Goal: Transaction & Acquisition: Book appointment/travel/reservation

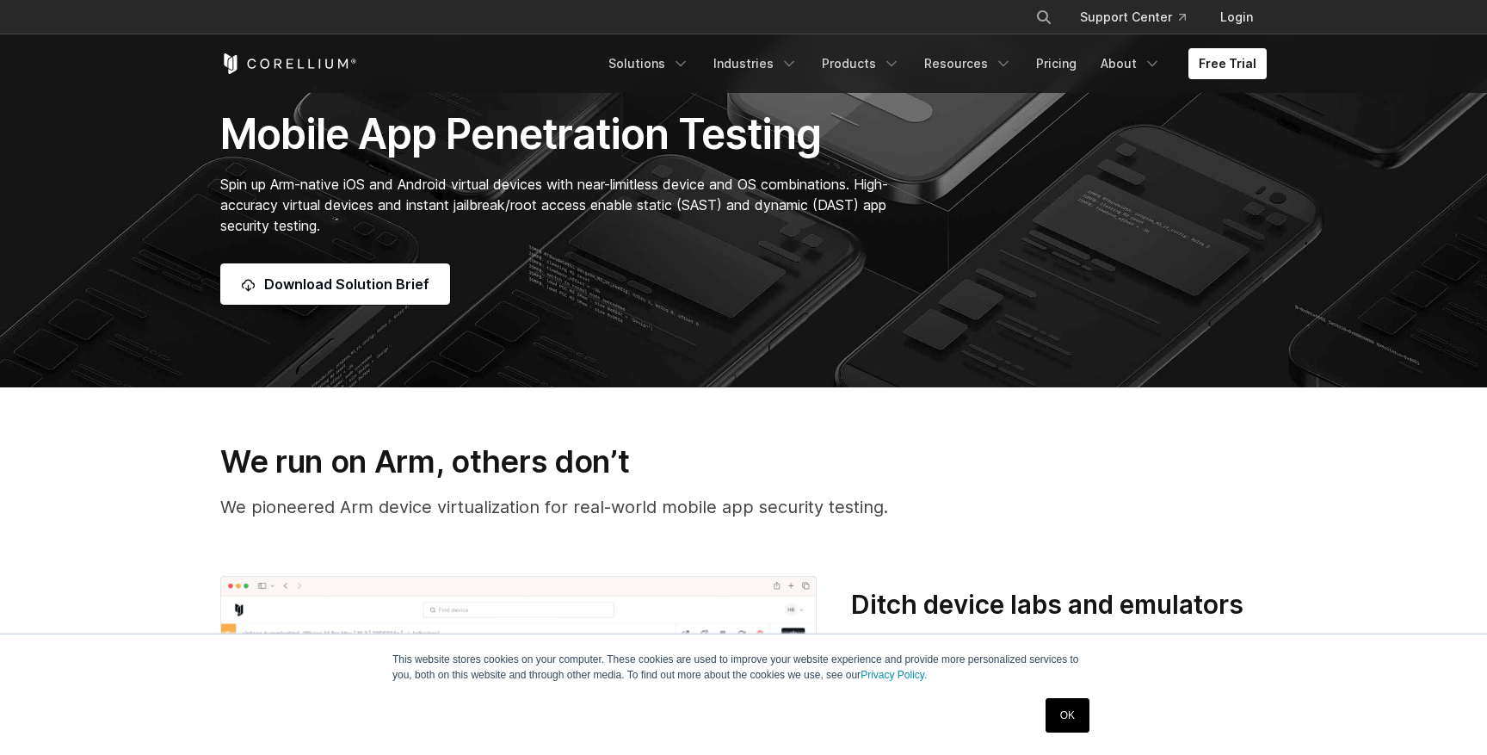
scroll to position [382, 0]
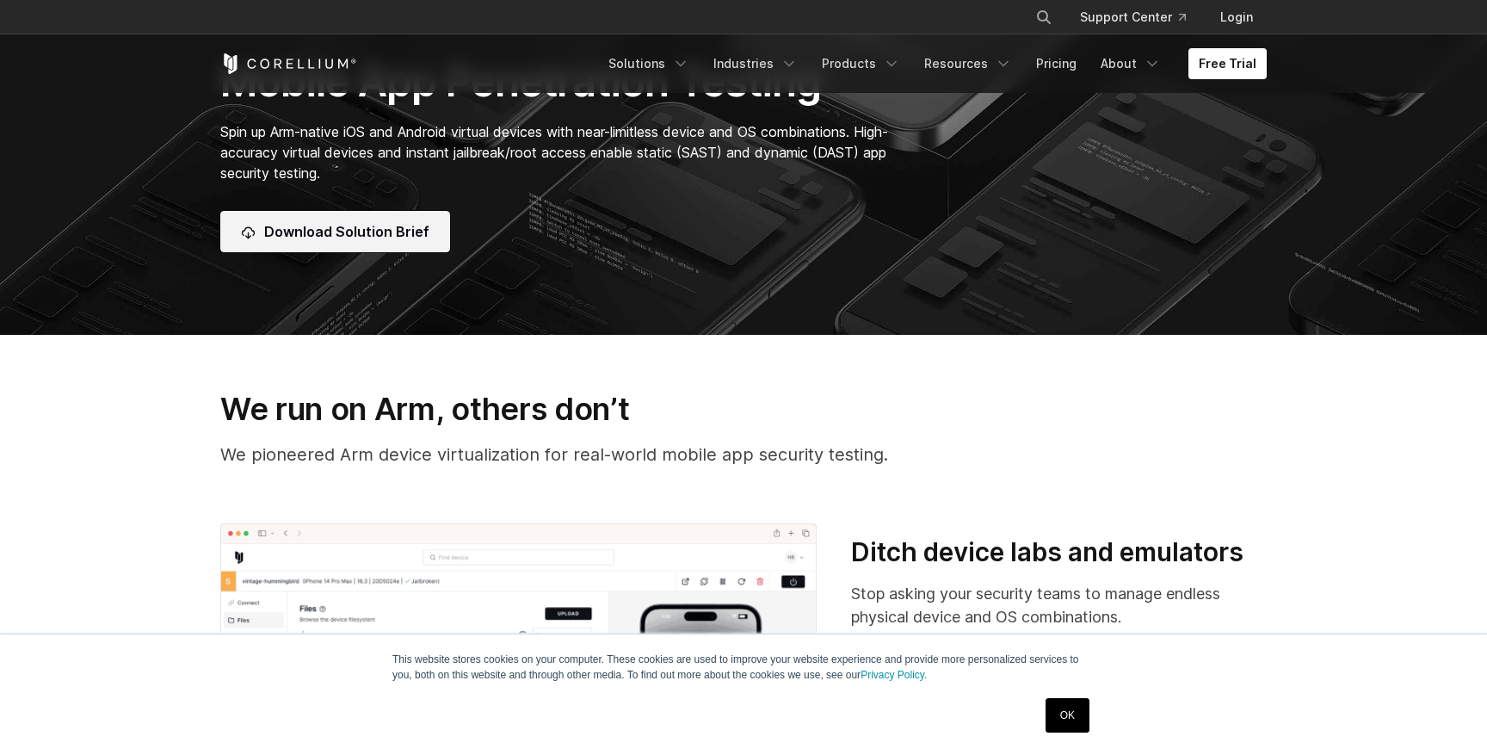
click at [405, 215] on link "Download Solution Brief" at bounding box center [335, 231] width 230 height 41
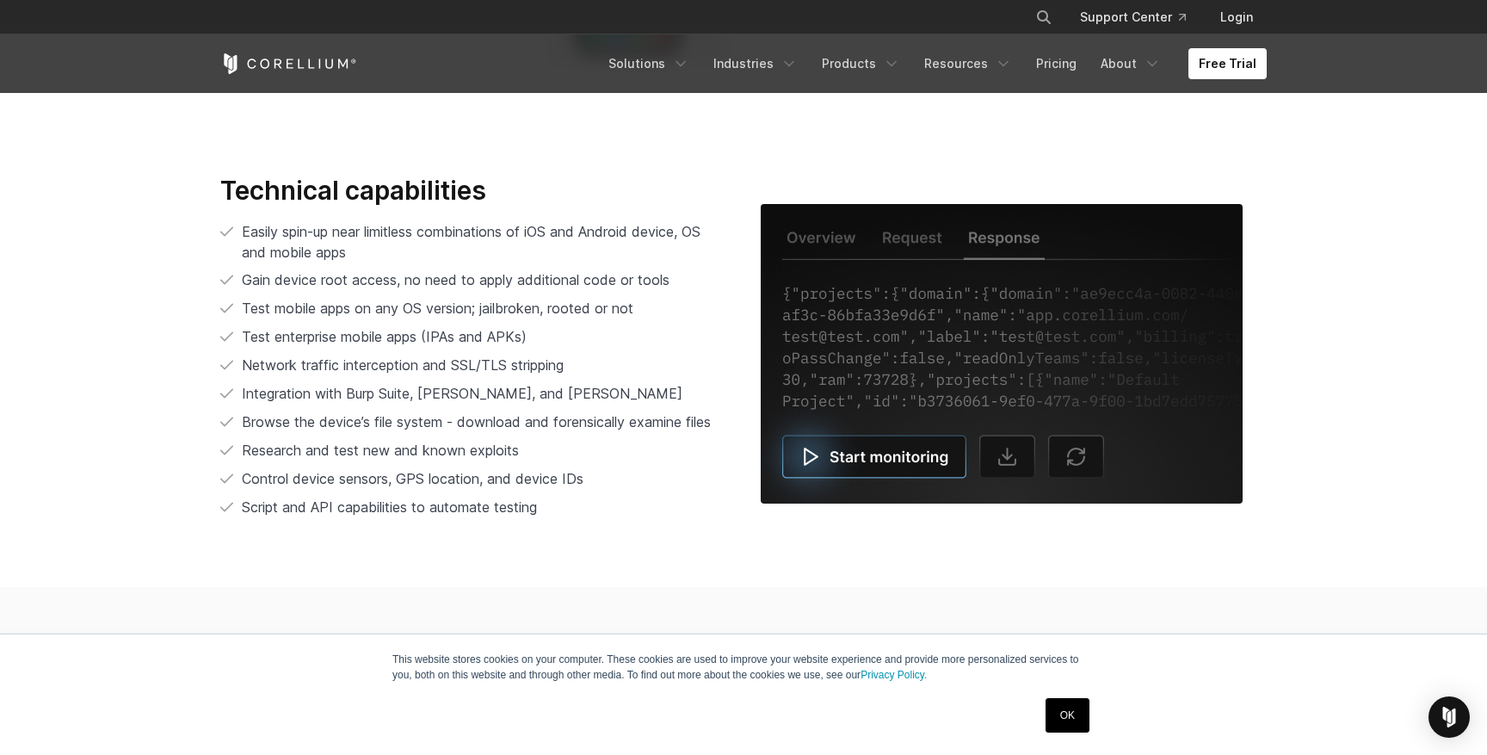
scroll to position [3555, 0]
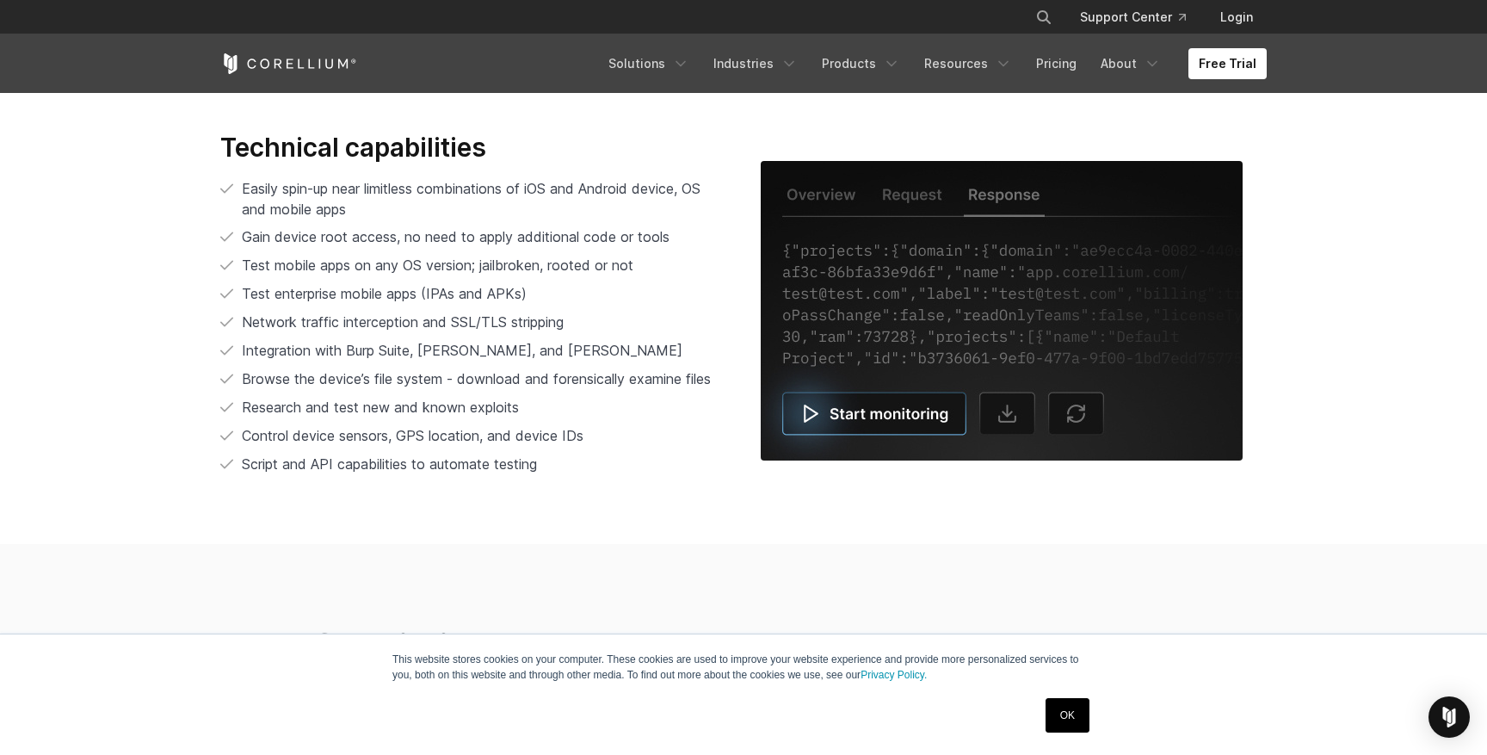
click at [605, 411] on li "Research and test new and known exploits" at bounding box center [473, 408] width 506 height 22
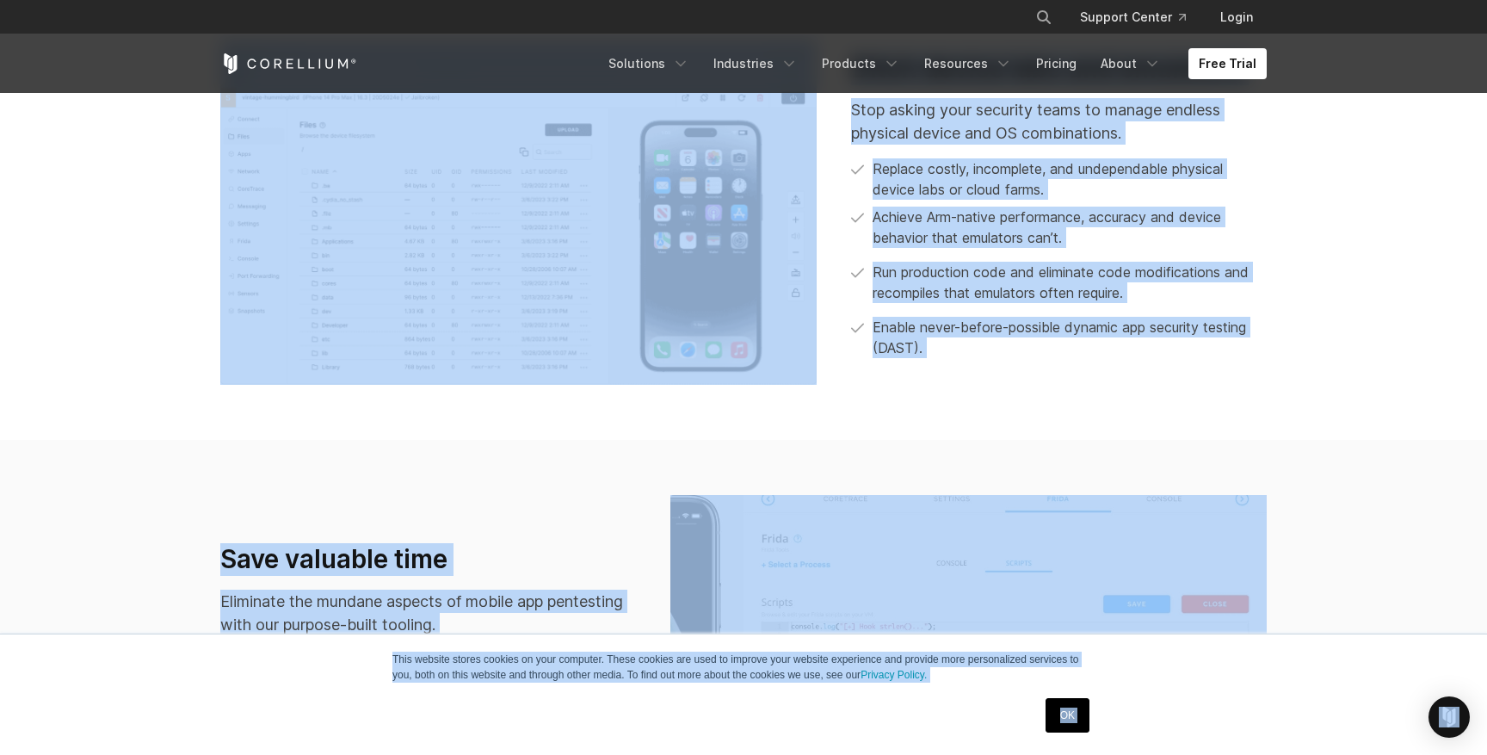
scroll to position [0, 0]
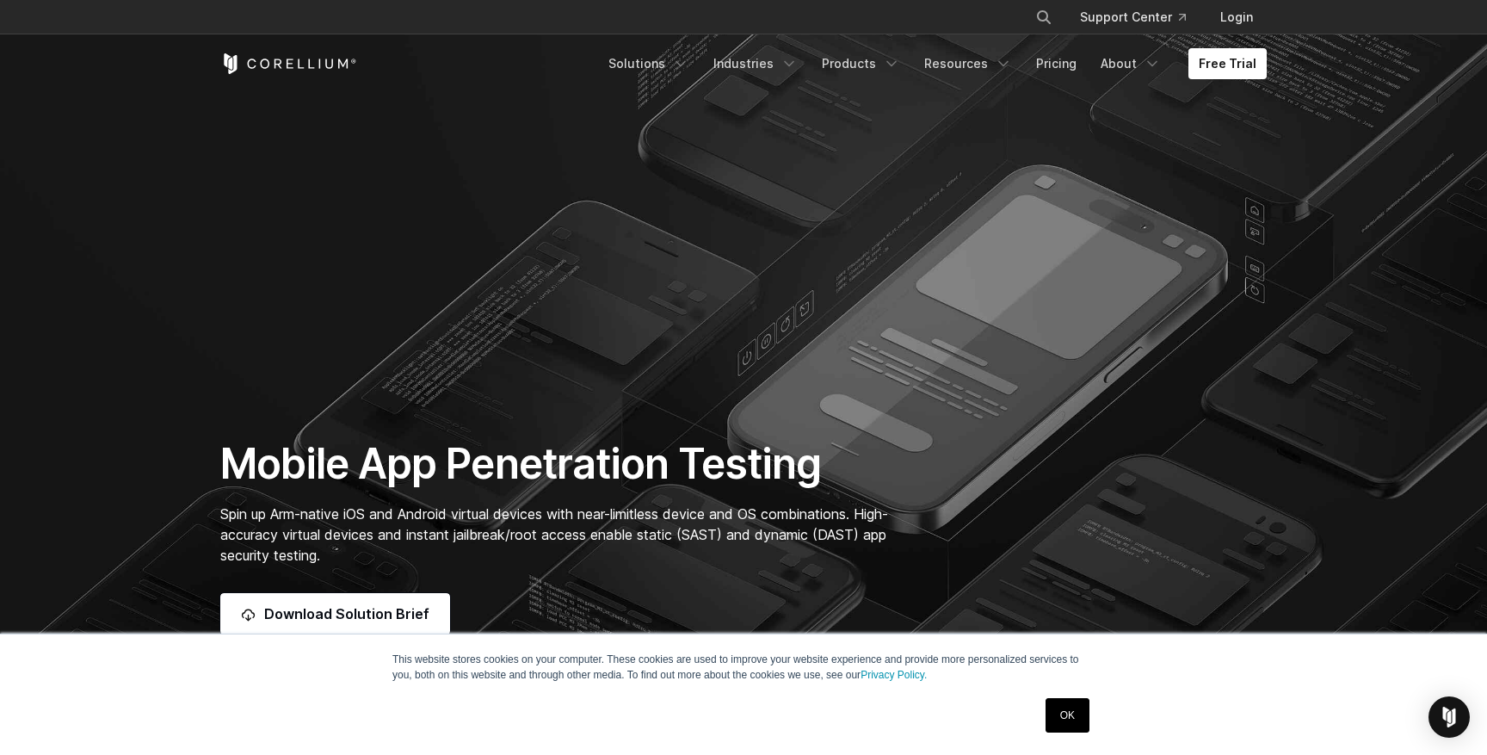
click at [968, 328] on section "Mobile App Penetration Testing Spin up Arm-native iOS and Android virtual devic…" at bounding box center [743, 358] width 1487 height 717
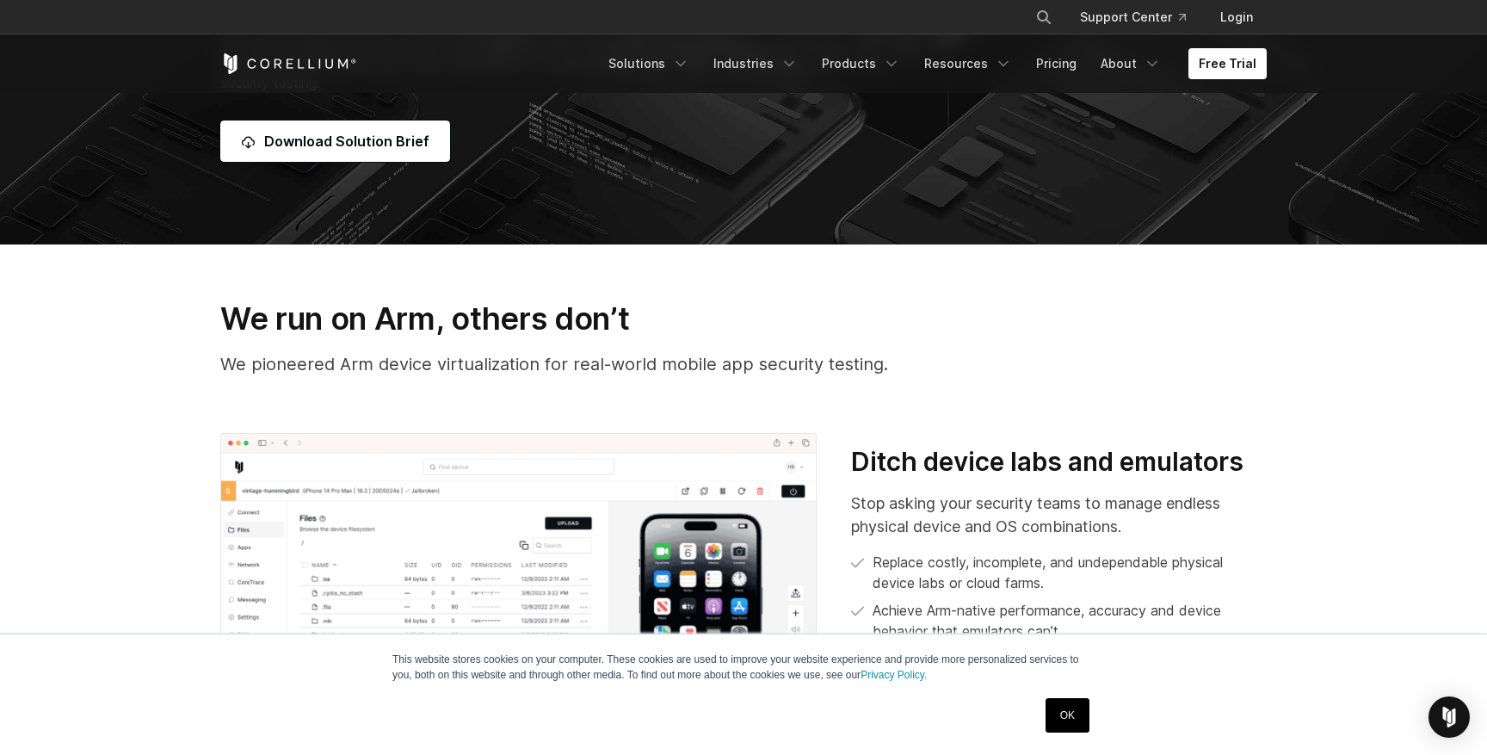
scroll to position [616, 0]
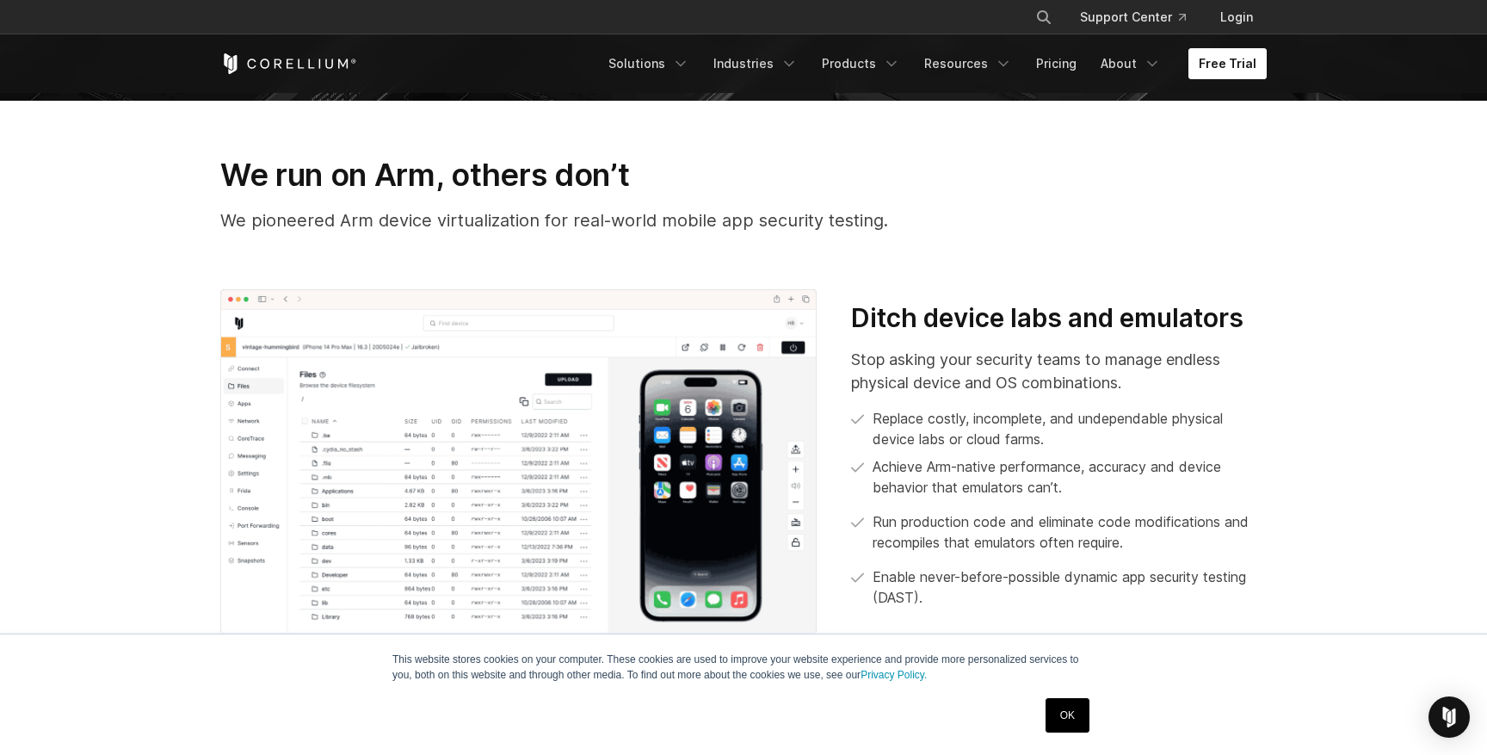
click at [1200, 63] on link "Free Trial" at bounding box center [1228, 63] width 78 height 31
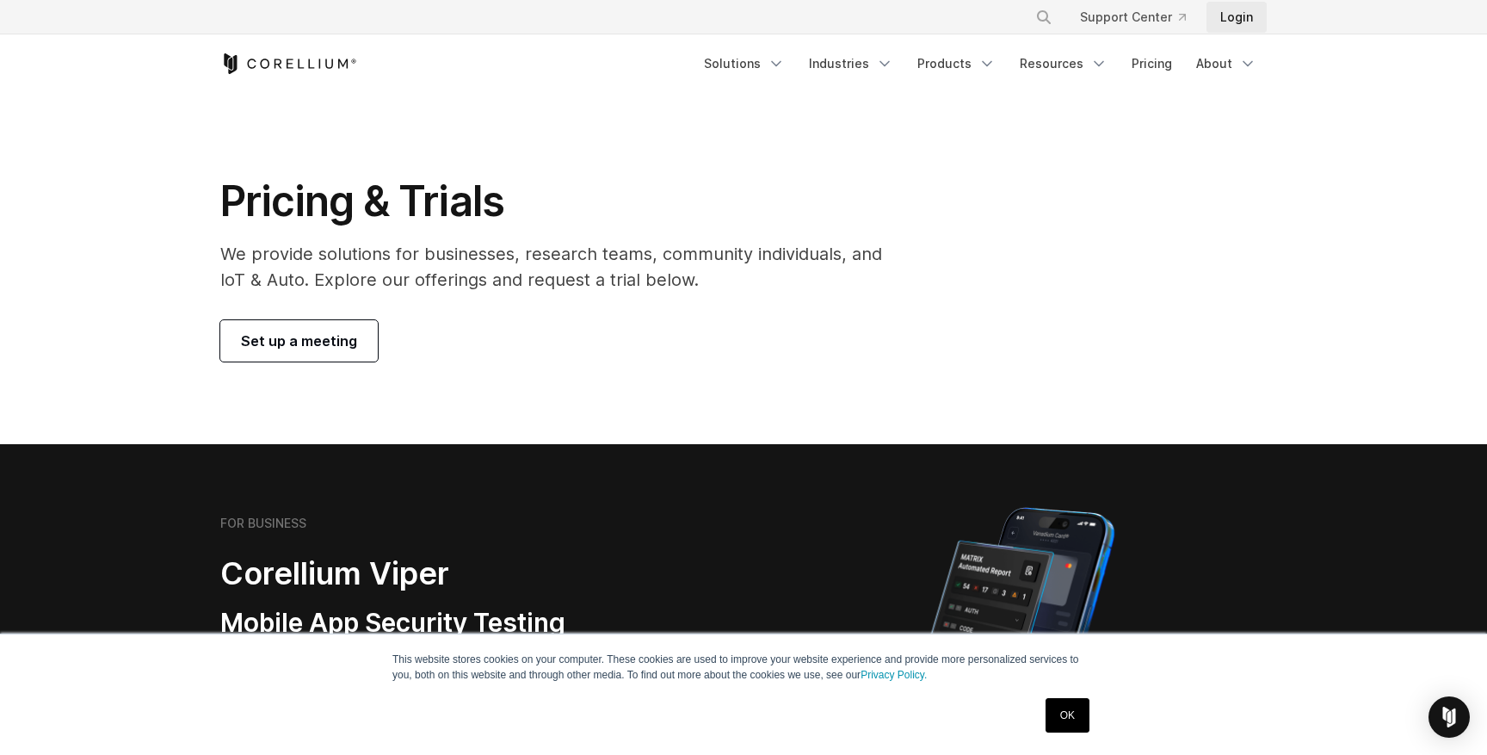
click at [1239, 19] on link "Login" at bounding box center [1237, 17] width 60 height 31
click at [351, 337] on span "Set up a meeting" at bounding box center [299, 341] width 116 height 21
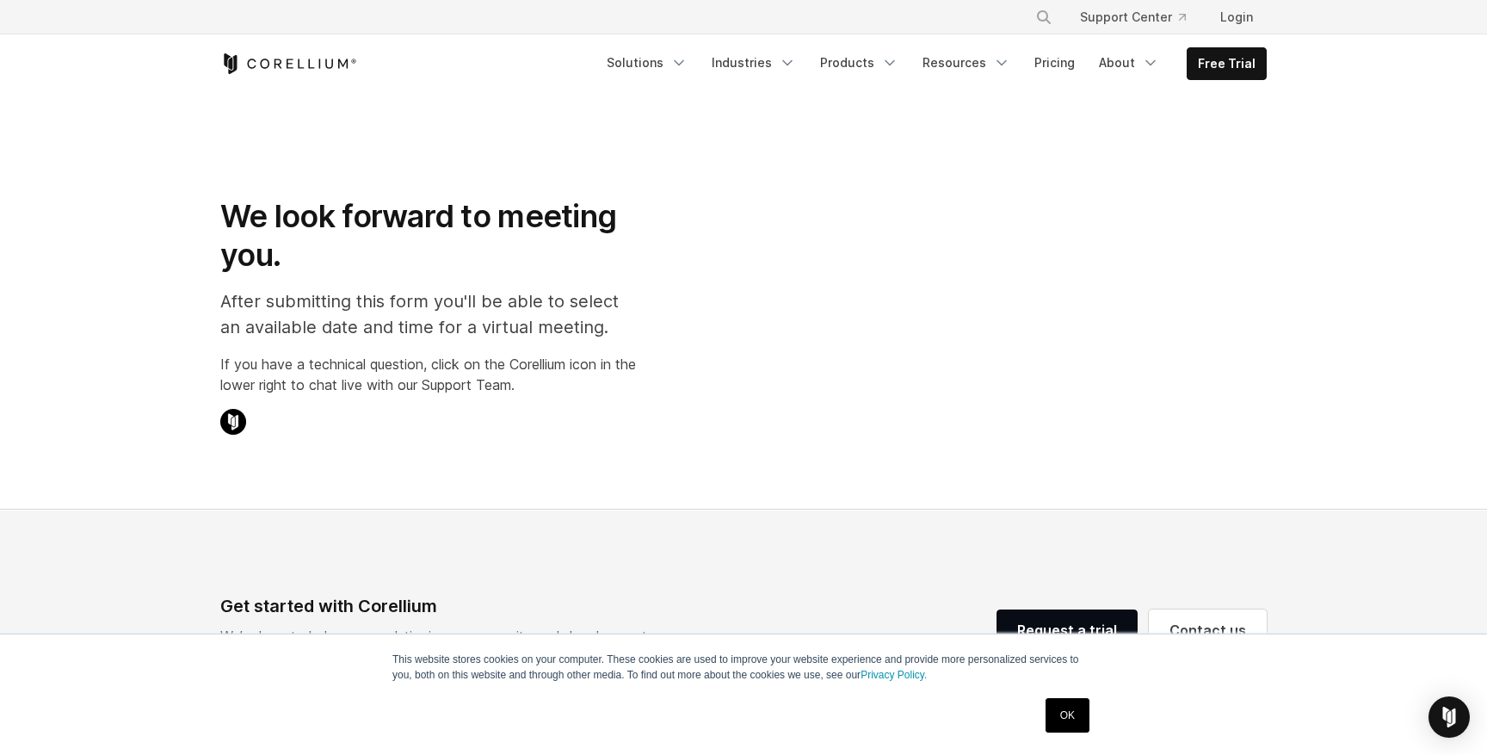
select select "**"
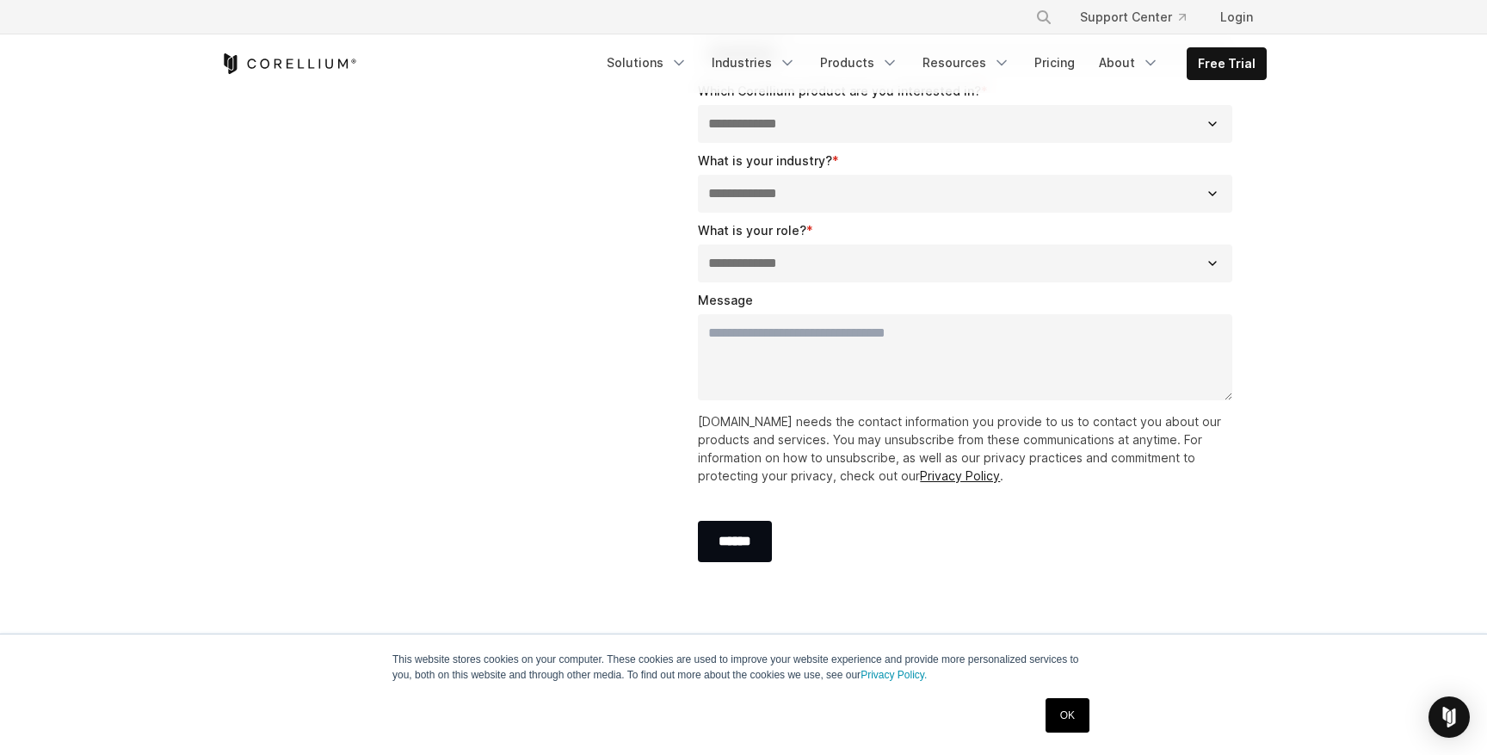
scroll to position [442, 0]
click at [806, 189] on select "**********" at bounding box center [965, 195] width 534 height 38
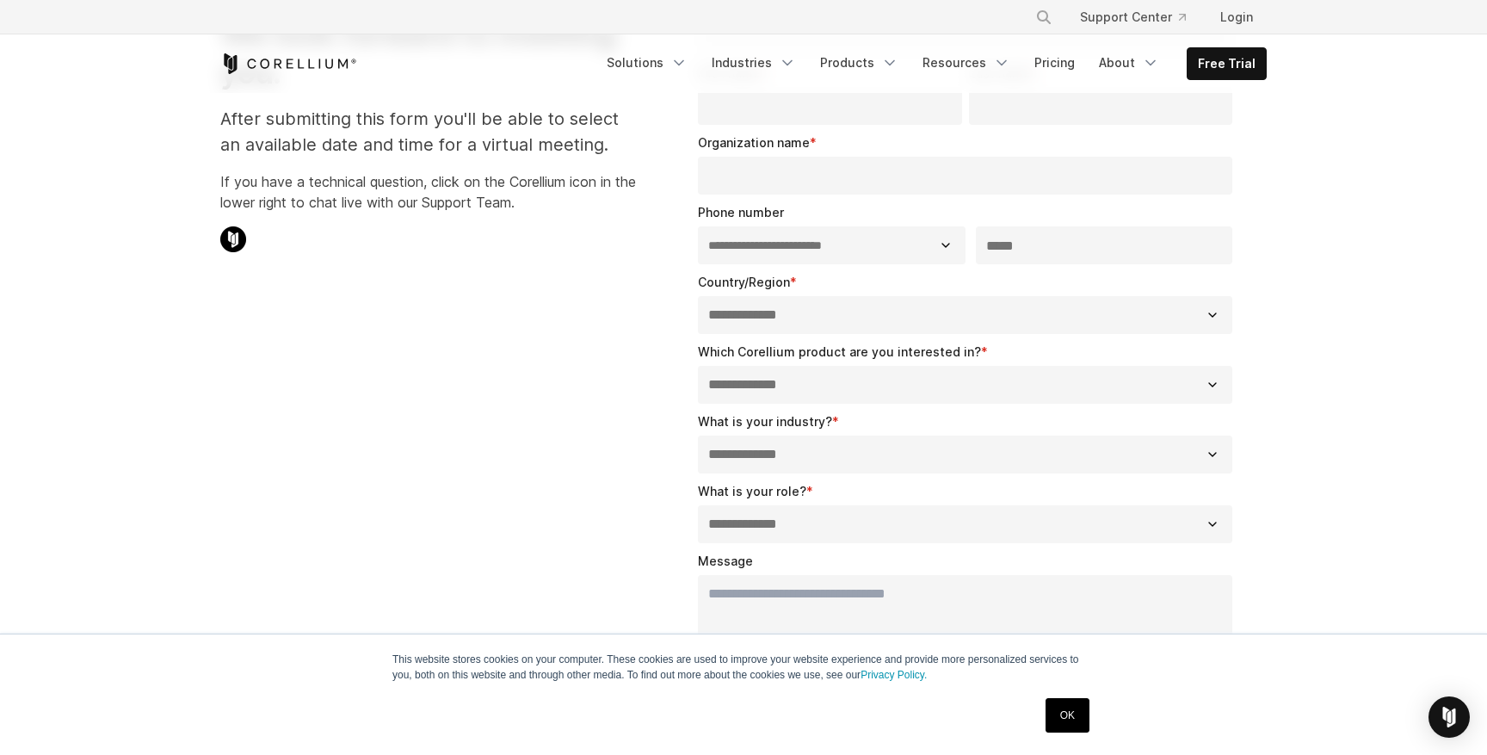
scroll to position [58, 0]
